Goal: Information Seeking & Learning: Learn about a topic

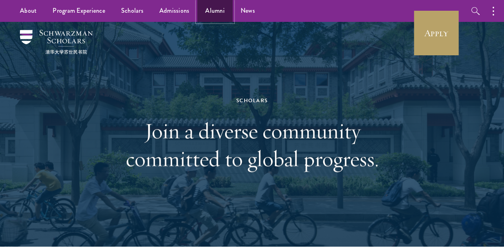
click at [198, 8] on link "Alumni" at bounding box center [214, 11] width 35 height 22
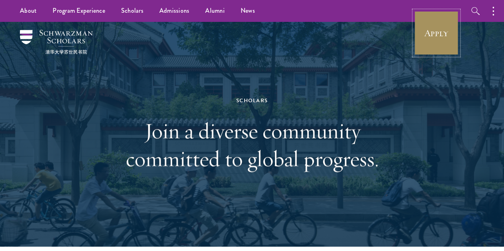
click at [435, 31] on link "Apply" at bounding box center [436, 33] width 45 height 45
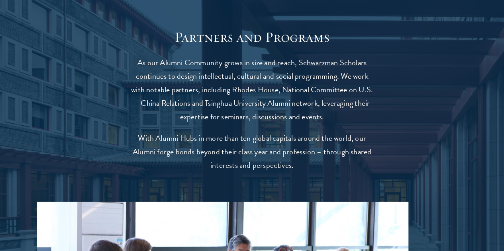
scroll to position [1701, 0]
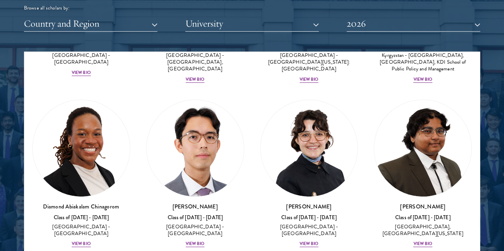
scroll to position [157, 0]
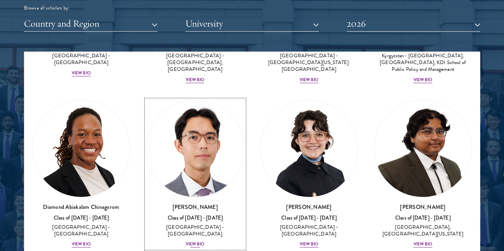
click at [146, 203] on div "Jason Adelhoefer Class of 2025 - 2026 Germany - Berlin Humboldt University View…" at bounding box center [195, 225] width 98 height 45
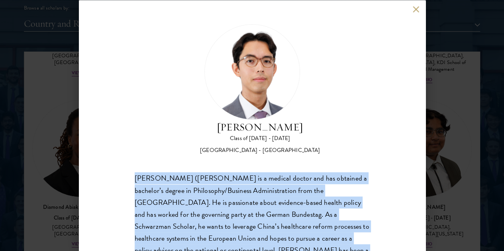
drag, startPoint x: 131, startPoint y: 147, endPoint x: 297, endPoint y: 241, distance: 190.9
click at [297, 241] on div "Jason Adelhoefer Class of 2025 - 2026 Germany - Berlin Humboldt University Sieg…" at bounding box center [252, 125] width 347 height 251
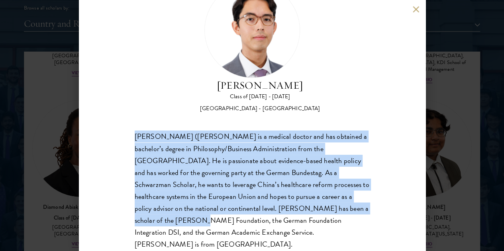
scroll to position [1041, 0]
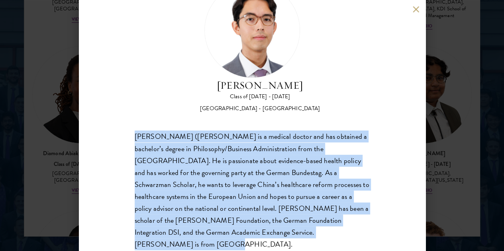
click at [312, 227] on div "Siegfried (Jason) Adelhoefer is a medical doctor and has obtained a bachelor’s …" at bounding box center [252, 191] width 235 height 120
copy div "Siegfried (Jason) Adelhoefer is a medical doctor and has obtained a bachelor’s …"
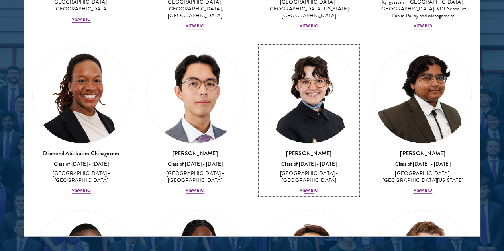
click at [260, 149] on div "Victoria Agostini Class of 2025 - 2026 United States of America - Pomona Colleg…" at bounding box center [309, 171] width 98 height 45
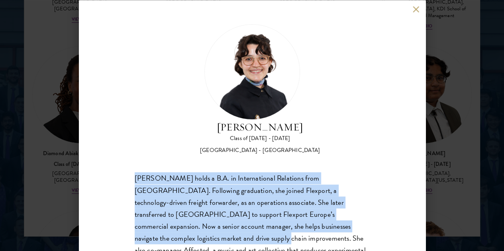
drag, startPoint x: 124, startPoint y: 142, endPoint x: 237, endPoint y: 211, distance: 133.2
click at [237, 211] on div "Victoria Agostini Class of 2025 - 2026 United States of America - Pomona Colleg…" at bounding box center [252, 125] width 347 height 251
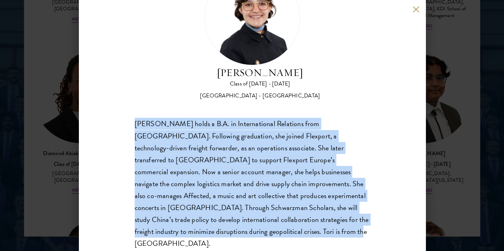
click at [239, 219] on div "Victoria Agostini holds a B.A. in International Relations from Pomona College. …" at bounding box center [252, 184] width 235 height 132
copy div "Victoria Agostini holds a B.A. in International Relations from Pomona College. …"
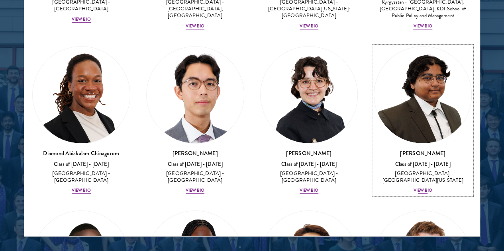
click at [413, 188] on div "View Bio" at bounding box center [422, 191] width 19 height 6
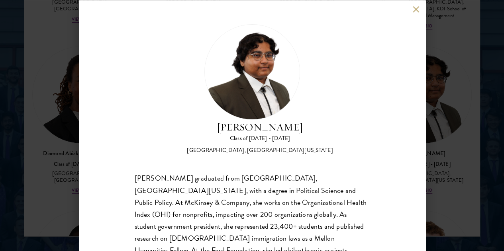
scroll to position [54, 0]
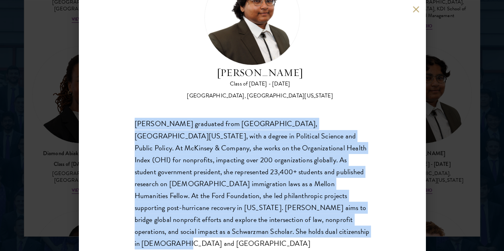
drag, startPoint x: 134, startPoint y: 90, endPoint x: 300, endPoint y: 246, distance: 227.7
click at [300, 246] on div "Ariana Ahmed Class of 2025 - 2026 United States of America - Hunter College, Th…" at bounding box center [252, 125] width 347 height 251
copy div "Ariana Ahmed graduated from Hunter College, City University of New York, with a…"
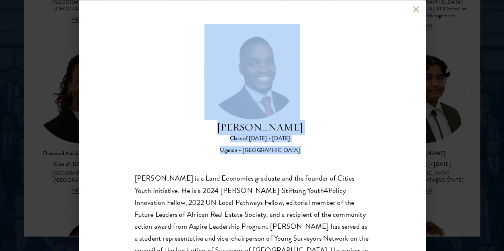
scroll to position [41, 0]
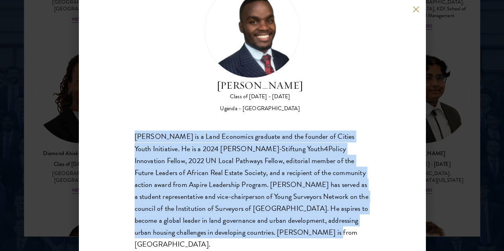
drag, startPoint x: 135, startPoint y: 147, endPoint x: 253, endPoint y: 220, distance: 139.0
click at [253, 220] on div "Emmanuel Akandwanaho is a Land Economics graduate and the founder of Cities You…" at bounding box center [252, 191] width 235 height 120
copy div "Emmanuel Akandwanaho is a Land Economics graduate and the founder of Cities You…"
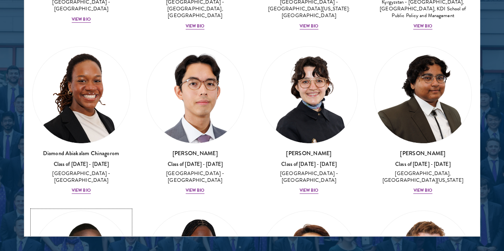
scroll to position [245, 0]
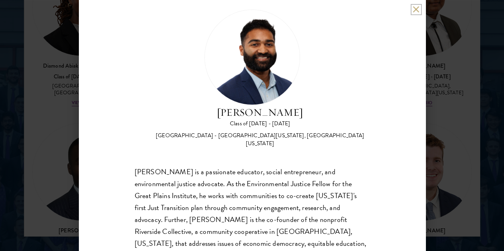
scroll to position [15, 0]
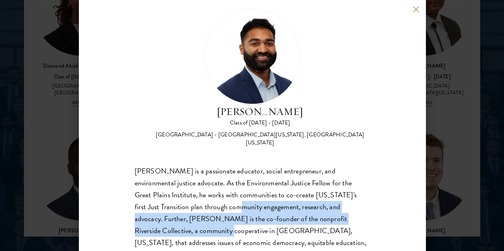
drag, startPoint x: 232, startPoint y: 173, endPoint x: 224, endPoint y: 198, distance: 26.0
click at [224, 198] on div "Vilas Annavarapu is a passionate educator, social entrepreneur, and environment…" at bounding box center [252, 231] width 235 height 132
click at [241, 168] on div "Vilas Annavarapu is a passionate educator, social entrepreneur, and environment…" at bounding box center [252, 231] width 235 height 132
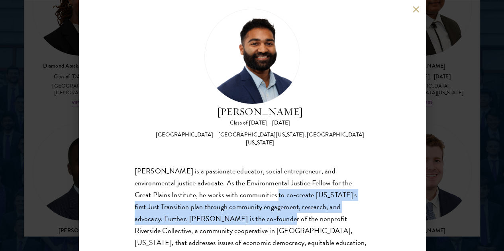
drag, startPoint x: 279, startPoint y: 157, endPoint x: 267, endPoint y: 184, distance: 29.6
click at [267, 184] on div "Vilas Annavarapu is a passionate educator, social entrepreneur, and environment…" at bounding box center [252, 231] width 235 height 132
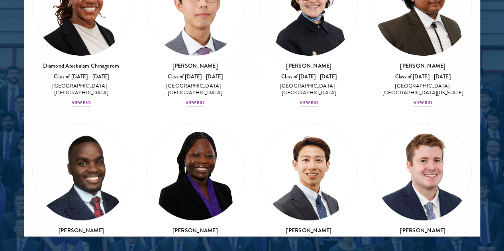
scroll to position [1024, 0]
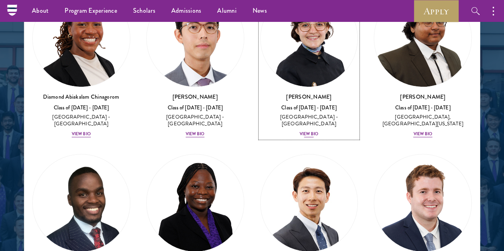
click at [260, 93] on div "Victoria Agostini Class of 2025 - 2026 United States of America - Pomona Colleg…" at bounding box center [309, 115] width 98 height 45
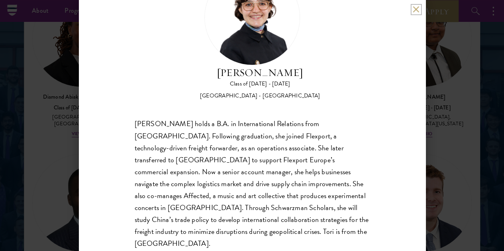
scroll to position [1039, 0]
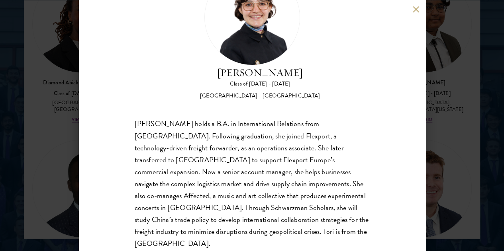
drag, startPoint x: 234, startPoint y: 188, endPoint x: 225, endPoint y: 209, distance: 22.7
click at [225, 209] on div "Victoria Agostini holds a B.A. in International Relations from Pomona College. …" at bounding box center [252, 184] width 235 height 132
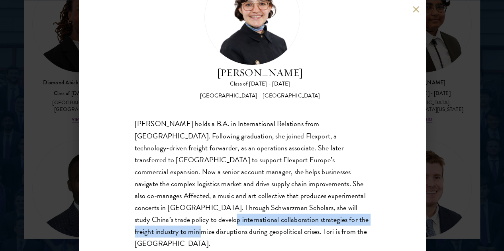
drag, startPoint x: 225, startPoint y: 209, endPoint x: 244, endPoint y: 189, distance: 27.9
click at [244, 189] on div "Victoria Agostini holds a B.A. in International Relations from Pomona College. …" at bounding box center [252, 184] width 235 height 132
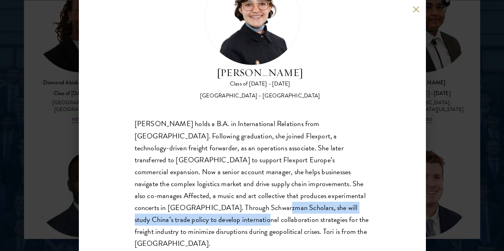
drag, startPoint x: 275, startPoint y: 180, endPoint x: 261, endPoint y: 198, distance: 22.1
click at [261, 198] on div "Victoria Agostini holds a B.A. in International Relations from Pomona College. …" at bounding box center [252, 184] width 235 height 132
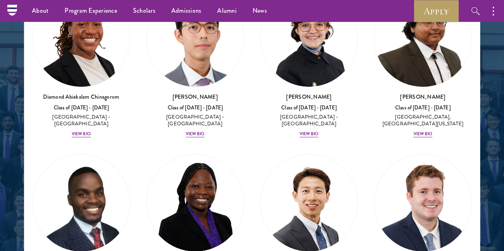
scroll to position [230, 0]
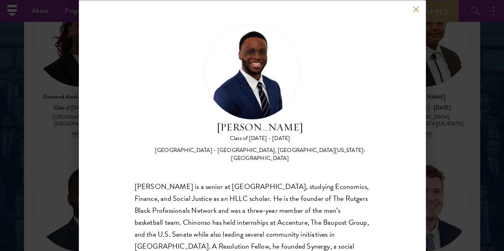
scroll to position [41, 0]
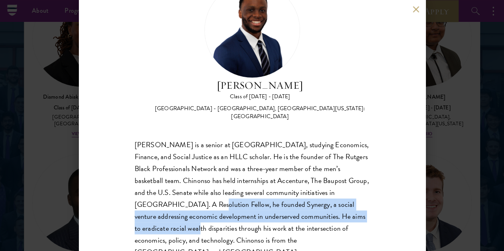
drag, startPoint x: 277, startPoint y: 173, endPoint x: 272, endPoint y: 194, distance: 22.1
click at [272, 194] on div "Chinonso Anyanwu is a senior at Rutgers University-Newark, studying Economics, …" at bounding box center [252, 199] width 235 height 120
drag, startPoint x: 288, startPoint y: 164, endPoint x: 277, endPoint y: 191, distance: 29.3
click at [277, 191] on div "Chinonso Anyanwu is a senior at Rutgers University-Newark, studying Economics, …" at bounding box center [252, 199] width 235 height 120
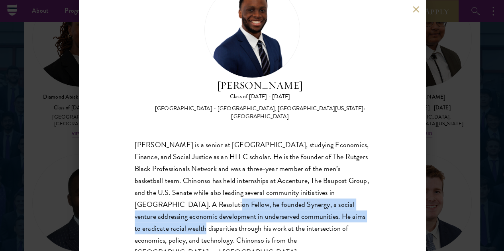
click at [277, 191] on div "Chinonso Anyanwu is a senior at Rutgers University-Newark, studying Economics, …" at bounding box center [252, 199] width 235 height 120
drag, startPoint x: 299, startPoint y: 169, endPoint x: 288, endPoint y: 201, distance: 34.0
click at [288, 201] on div "Chinonso Anyanwu is a senior at Rutgers University-Newark, studying Economics, …" at bounding box center [252, 199] width 235 height 120
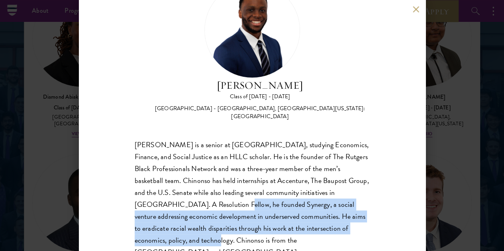
drag, startPoint x: 303, startPoint y: 171, endPoint x: 288, endPoint y: 207, distance: 39.0
click at [288, 207] on div "Chinonso Anyanwu is a senior at Rutgers University-Newark, studying Economics, …" at bounding box center [252, 199] width 235 height 120
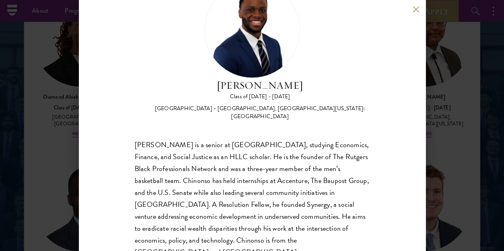
scroll to position [0, 0]
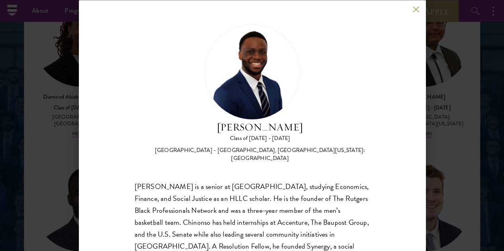
click at [415, 13] on div "Chinonso Anyanwu Class of 2025 - 2026 United States of America - Rutgers, The S…" at bounding box center [252, 125] width 347 height 251
click at [417, 9] on button at bounding box center [416, 9] width 7 height 7
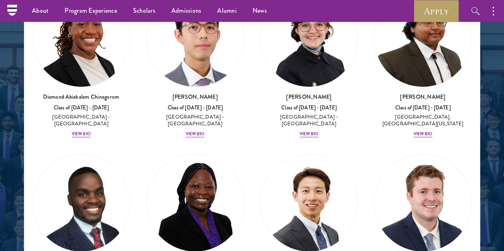
scroll to position [239, 0]
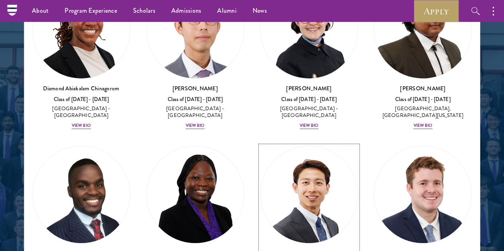
click at [260, 249] on h3 "[PERSON_NAME]" at bounding box center [309, 253] width 98 height 8
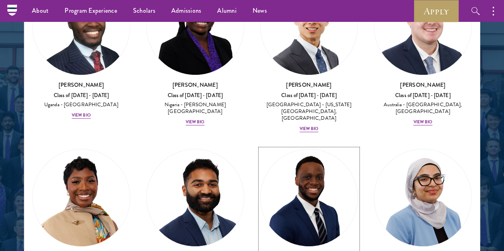
scroll to position [408, 0]
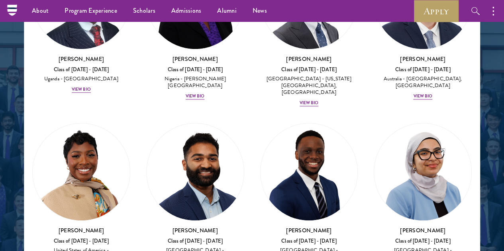
click at [27, 180] on div at bounding box center [252, 55] width 504 height 492
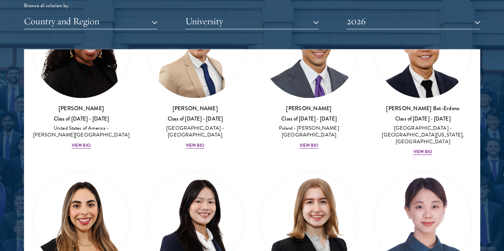
scroll to position [768, 0]
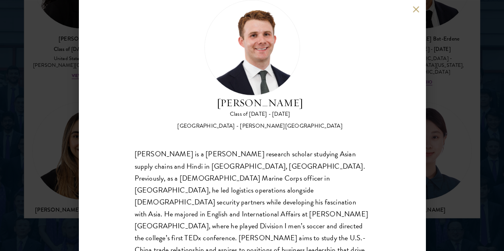
scroll to position [28, 0]
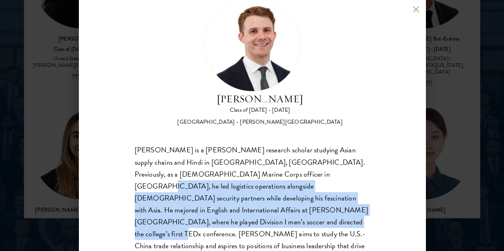
drag, startPoint x: 291, startPoint y: 144, endPoint x: 276, endPoint y: 191, distance: 49.3
click at [276, 191] on div "Chandler Compton is a Fulbright research scholar studying Asian supply chains a…" at bounding box center [252, 211] width 235 height 132
drag, startPoint x: 296, startPoint y: 145, endPoint x: 276, endPoint y: 189, distance: 48.0
click at [276, 189] on div "Chandler Compton is a Fulbright research scholar studying Asian supply chains a…" at bounding box center [252, 211] width 235 height 132
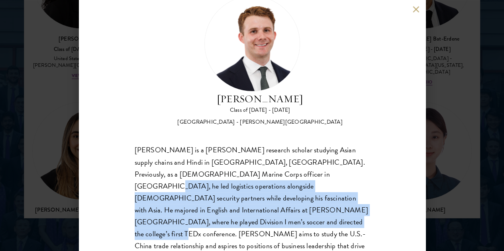
click at [276, 189] on div "Chandler Compton is a Fulbright research scholar studying Asian supply chains a…" at bounding box center [252, 211] width 235 height 132
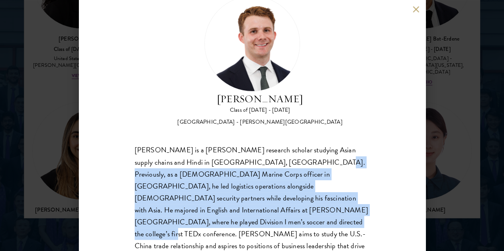
drag, startPoint x: 294, startPoint y: 127, endPoint x: 263, endPoint y: 200, distance: 79.2
click at [263, 200] on div "Chandler Compton is a Fulbright research scholar studying Asian supply chains a…" at bounding box center [252, 211] width 235 height 132
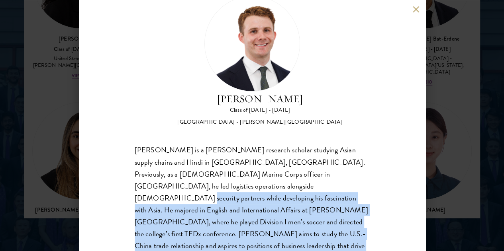
drag, startPoint x: 277, startPoint y: 155, endPoint x: 249, endPoint y: 224, distance: 74.5
click at [249, 224] on div "Chandler Compton is a Fulbright research scholar studying Asian supply chains a…" at bounding box center [252, 211] width 235 height 132
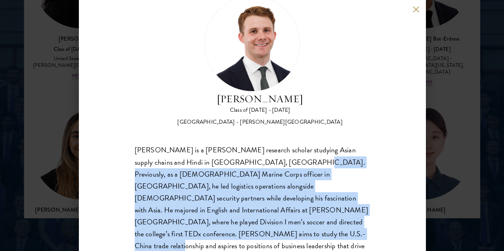
drag, startPoint x: 282, startPoint y: 134, endPoint x: 261, endPoint y: 205, distance: 73.4
click at [261, 205] on div "Chandler Compton is a Fulbright research scholar studying Asian supply chains a…" at bounding box center [252, 211] width 235 height 132
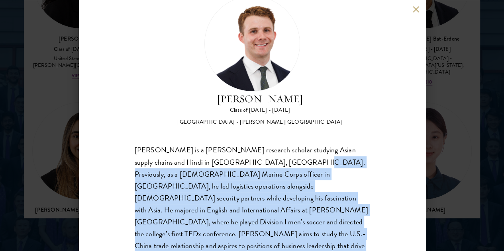
drag, startPoint x: 283, startPoint y: 127, endPoint x: 264, endPoint y: 217, distance: 92.0
click at [264, 217] on div "Chandler Compton is a Fulbright research scholar studying Asian supply chains a…" at bounding box center [252, 211] width 235 height 132
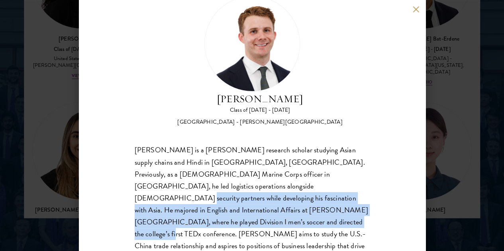
drag, startPoint x: 277, startPoint y: 158, endPoint x: 261, endPoint y: 190, distance: 35.5
click at [261, 190] on div "Chandler Compton is a Fulbright research scholar studying Asian supply chains a…" at bounding box center [252, 211] width 235 height 132
